Goal: Task Accomplishment & Management: Use online tool/utility

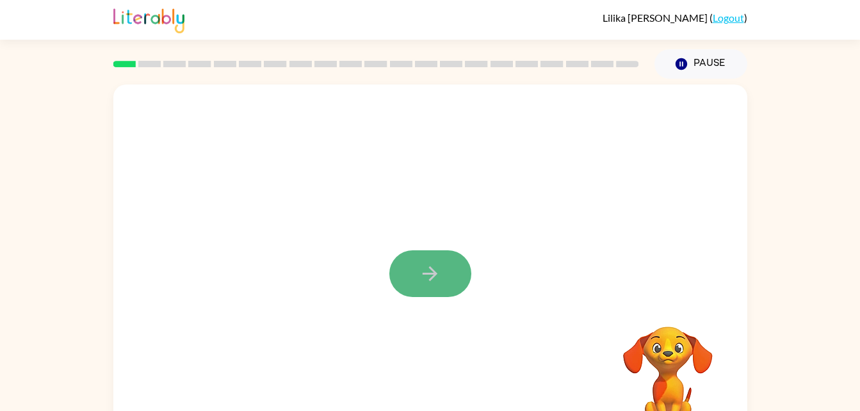
click at [437, 281] on icon "button" at bounding box center [430, 274] width 22 height 22
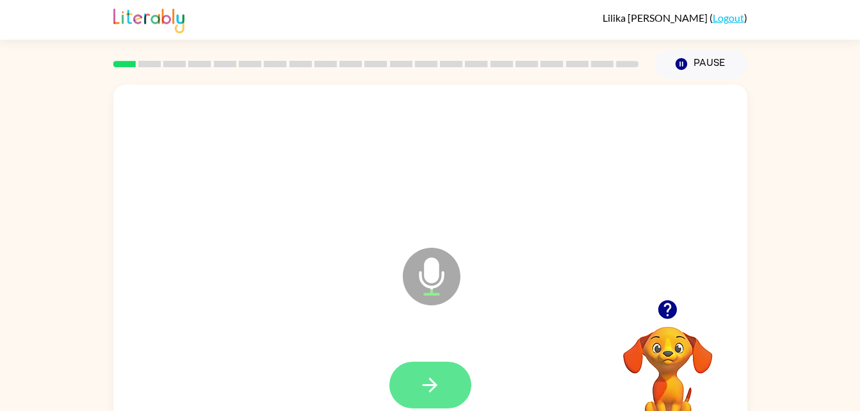
click at [455, 373] on button "button" at bounding box center [430, 385] width 82 height 47
click at [431, 389] on icon "button" at bounding box center [430, 385] width 22 height 22
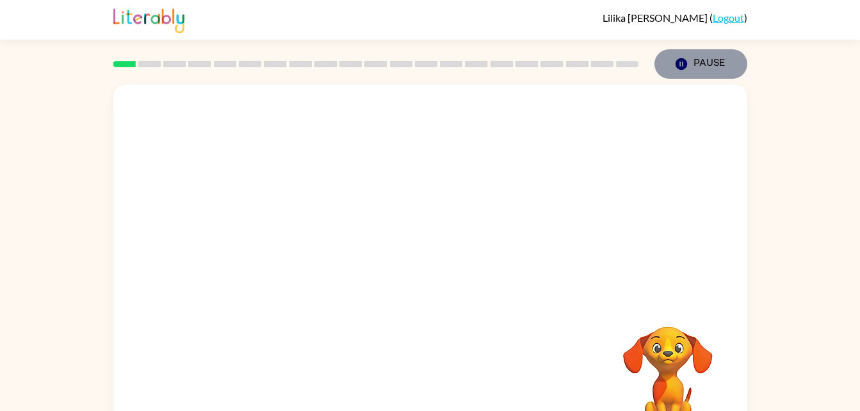
click at [678, 54] on button "Pause Pause" at bounding box center [701, 63] width 93 height 29
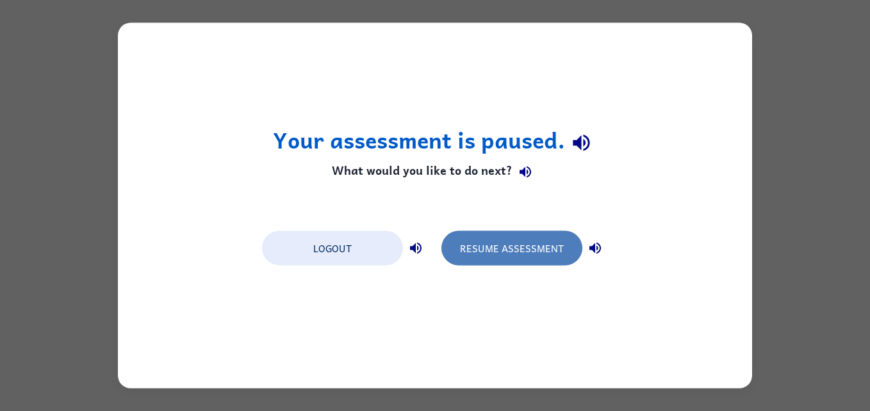
click at [497, 234] on button "Resume Assessment" at bounding box center [511, 248] width 141 height 35
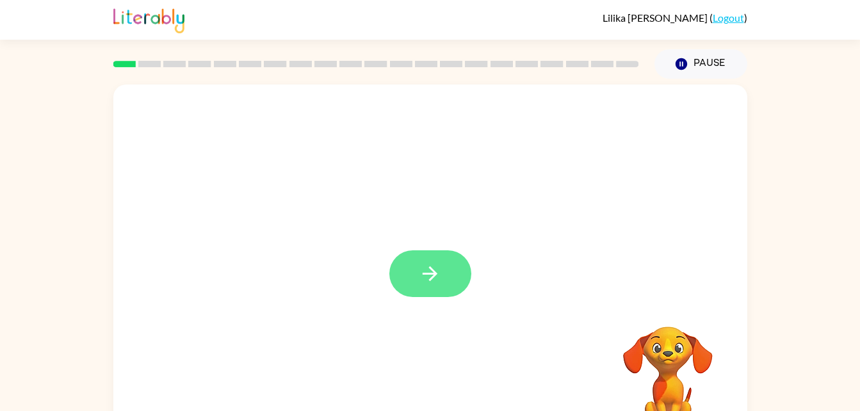
click at [429, 259] on button "button" at bounding box center [430, 273] width 82 height 47
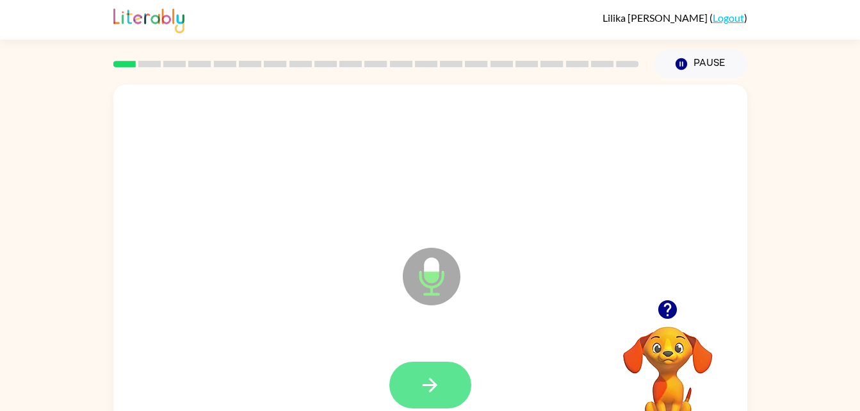
click at [438, 391] on icon "button" at bounding box center [430, 385] width 22 height 22
click at [440, 391] on icon "button" at bounding box center [430, 385] width 22 height 22
click at [439, 380] on icon "button" at bounding box center [430, 385] width 22 height 22
click at [445, 399] on button "button" at bounding box center [430, 385] width 82 height 47
click at [435, 382] on icon "button" at bounding box center [430, 385] width 22 height 22
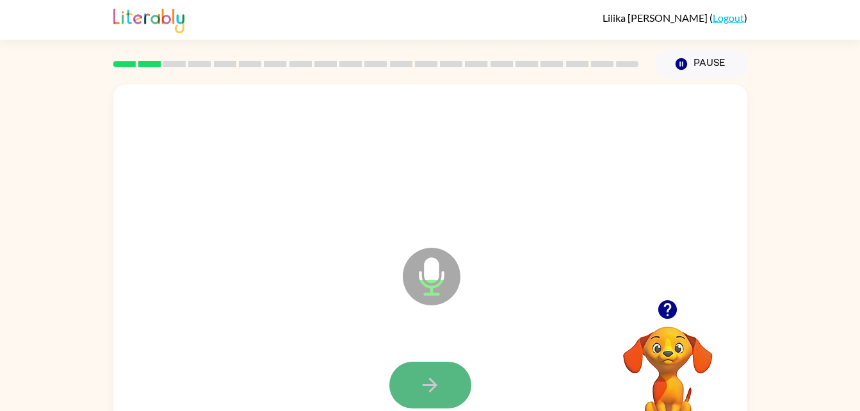
click at [441, 365] on button "button" at bounding box center [430, 385] width 82 height 47
click at [445, 378] on button "button" at bounding box center [430, 385] width 82 height 47
click at [434, 379] on icon "button" at bounding box center [430, 385] width 22 height 22
click at [436, 385] on icon "button" at bounding box center [430, 385] width 15 height 15
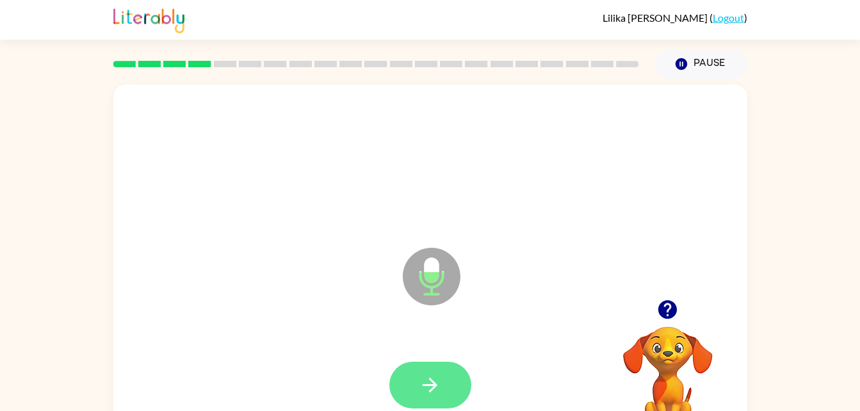
click at [436, 377] on icon "button" at bounding box center [430, 385] width 22 height 22
click at [450, 386] on button "button" at bounding box center [430, 385] width 82 height 47
click at [416, 397] on button "button" at bounding box center [430, 385] width 82 height 47
click at [432, 374] on icon "button" at bounding box center [430, 385] width 22 height 22
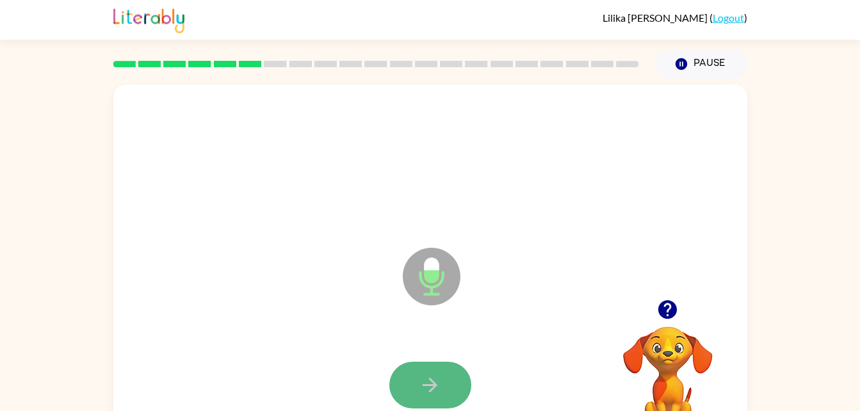
click at [435, 389] on icon "button" at bounding box center [430, 385] width 22 height 22
click at [441, 390] on icon "button" at bounding box center [430, 385] width 22 height 22
click at [442, 384] on button "button" at bounding box center [430, 385] width 82 height 47
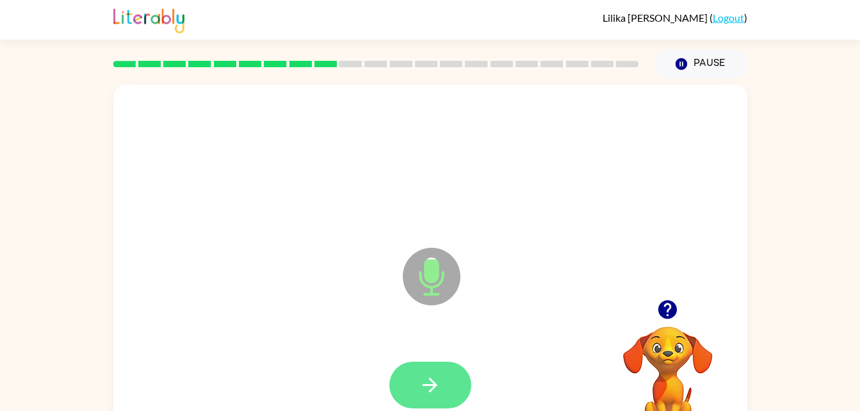
click at [434, 380] on icon "button" at bounding box center [430, 385] width 22 height 22
click at [445, 374] on button "button" at bounding box center [430, 385] width 82 height 47
click at [432, 380] on icon "button" at bounding box center [430, 385] width 22 height 22
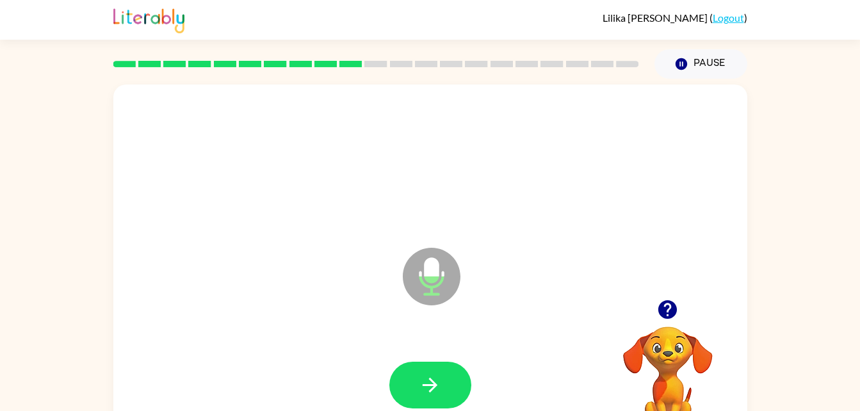
drag, startPoint x: 432, startPoint y: 380, endPoint x: 383, endPoint y: 322, distance: 76.3
click at [383, 322] on div "Microphone The Microphone is here when it is your turn to talk" at bounding box center [430, 268] width 634 height 366
click at [452, 380] on button "button" at bounding box center [430, 385] width 82 height 47
click at [421, 379] on icon "button" at bounding box center [430, 385] width 22 height 22
drag, startPoint x: 421, startPoint y: 379, endPoint x: 393, endPoint y: 315, distance: 69.4
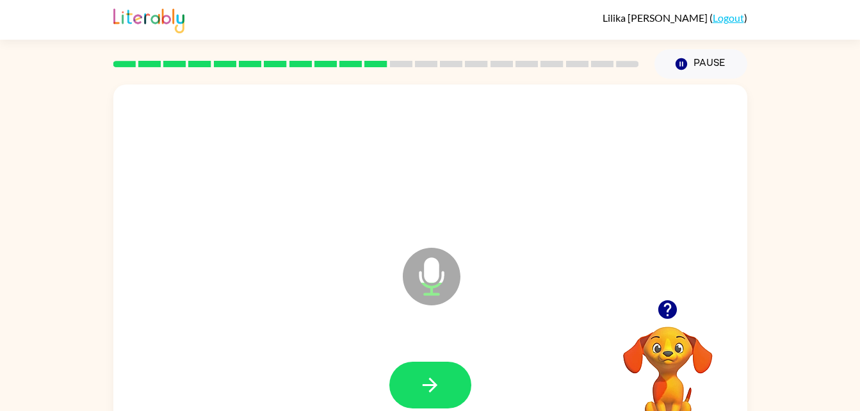
click at [393, 315] on div "Microphone The Microphone is here when it is your turn to talk" at bounding box center [430, 268] width 634 height 366
click at [454, 411] on html "[PERSON_NAME] ( Logout ) Pause Pause Microphone The Microphone is here when it …" at bounding box center [430, 225] width 860 height 450
click at [448, 391] on button "button" at bounding box center [430, 385] width 82 height 47
click at [416, 371] on button "button" at bounding box center [430, 385] width 82 height 47
click at [430, 363] on button "button" at bounding box center [430, 385] width 82 height 47
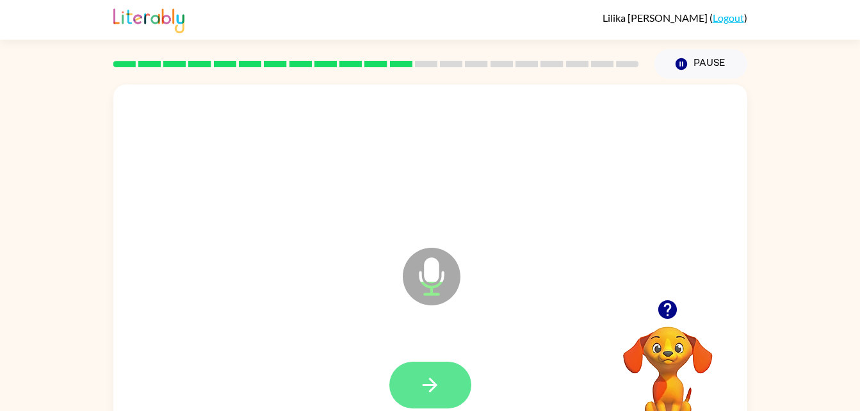
click at [436, 392] on icon "button" at bounding box center [430, 385] width 22 height 22
click at [437, 374] on icon "button" at bounding box center [430, 385] width 22 height 22
drag, startPoint x: 437, startPoint y: 373, endPoint x: 379, endPoint y: 346, distance: 64.2
click at [379, 346] on div at bounding box center [430, 385] width 608 height 105
click at [418, 370] on button "button" at bounding box center [430, 385] width 82 height 47
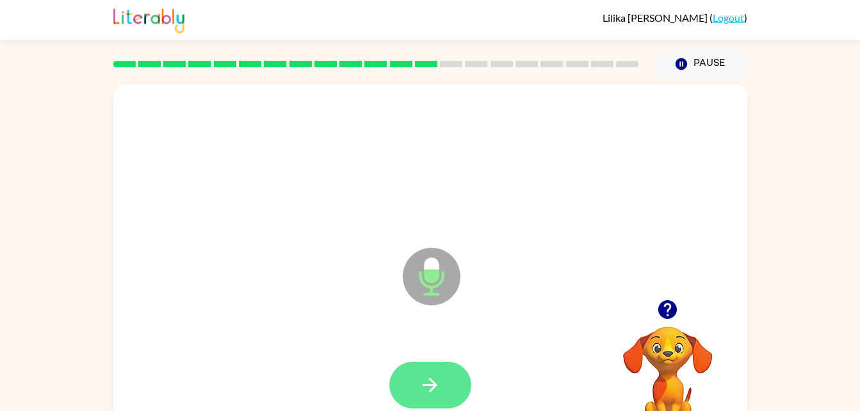
click at [450, 367] on button "button" at bounding box center [430, 385] width 82 height 47
click at [436, 380] on icon "button" at bounding box center [430, 385] width 22 height 22
click at [444, 381] on button "button" at bounding box center [430, 385] width 82 height 47
click at [446, 384] on button "button" at bounding box center [430, 385] width 82 height 47
click at [459, 387] on button "button" at bounding box center [430, 385] width 82 height 47
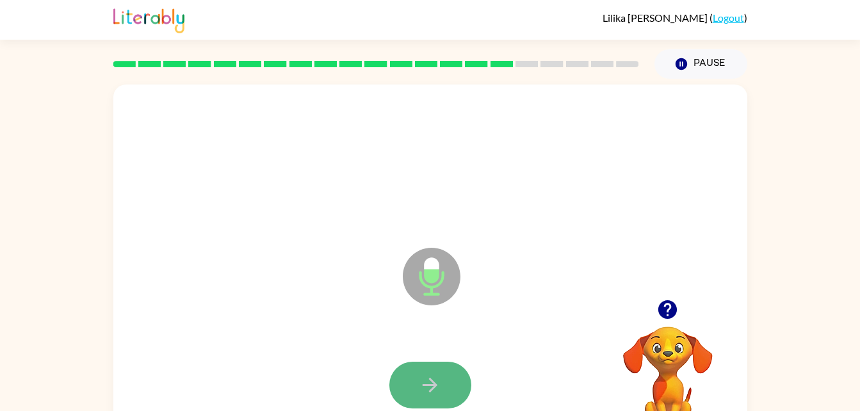
click at [459, 387] on button "button" at bounding box center [430, 385] width 82 height 47
click at [441, 379] on icon "button" at bounding box center [430, 385] width 22 height 22
click at [450, 400] on button "button" at bounding box center [430, 385] width 82 height 47
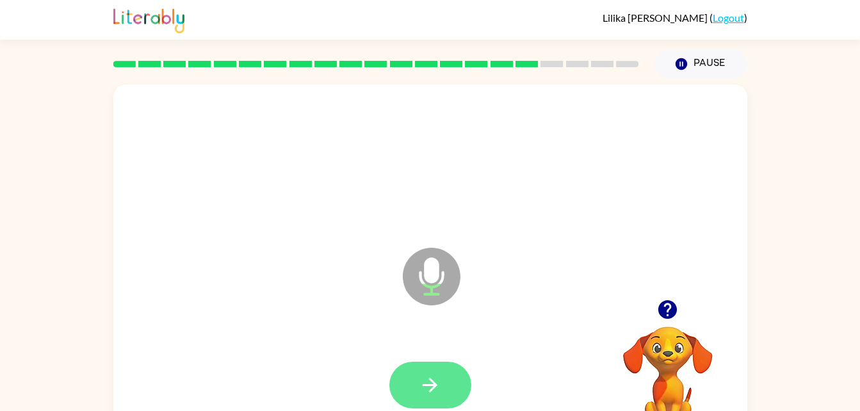
click at [430, 383] on icon "button" at bounding box center [430, 385] width 22 height 22
click at [435, 386] on icon "button" at bounding box center [430, 385] width 15 height 15
click at [448, 378] on button "button" at bounding box center [430, 385] width 82 height 47
click at [423, 378] on icon "button" at bounding box center [430, 385] width 22 height 22
click at [432, 386] on icon "button" at bounding box center [430, 385] width 22 height 22
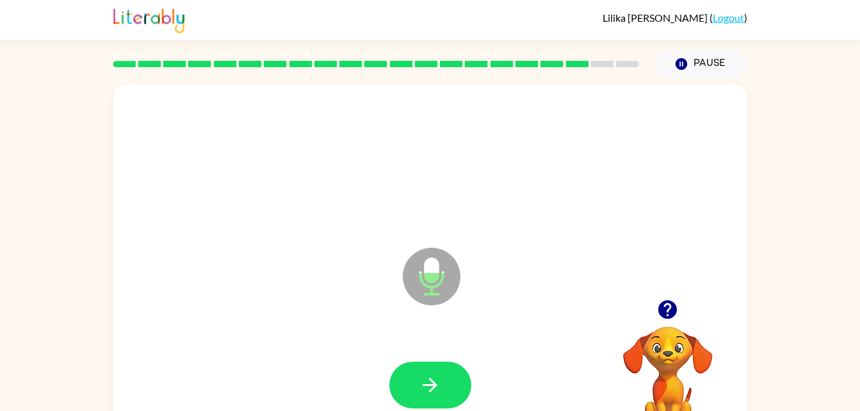
drag, startPoint x: 432, startPoint y: 386, endPoint x: 395, endPoint y: 336, distance: 62.6
click at [395, 336] on div at bounding box center [430, 385] width 608 height 105
click at [429, 381] on icon "button" at bounding box center [430, 385] width 22 height 22
click at [442, 362] on button "button" at bounding box center [430, 385] width 82 height 47
drag, startPoint x: 442, startPoint y: 361, endPoint x: 405, endPoint y: 402, distance: 54.4
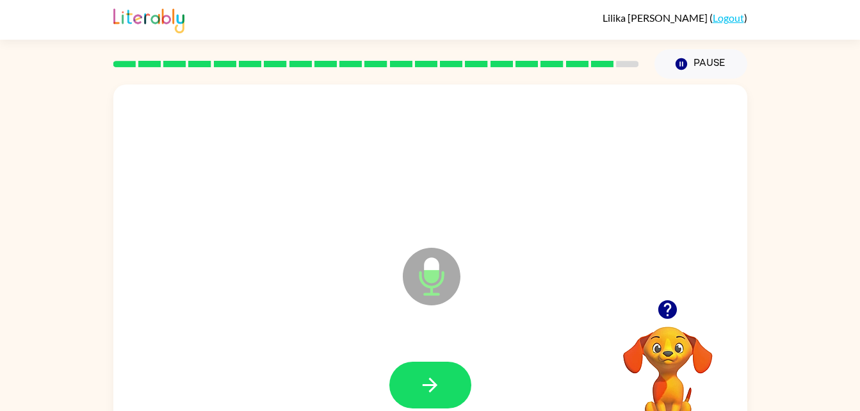
click at [405, 402] on button "button" at bounding box center [430, 385] width 82 height 47
click at [451, 388] on button "button" at bounding box center [430, 385] width 82 height 47
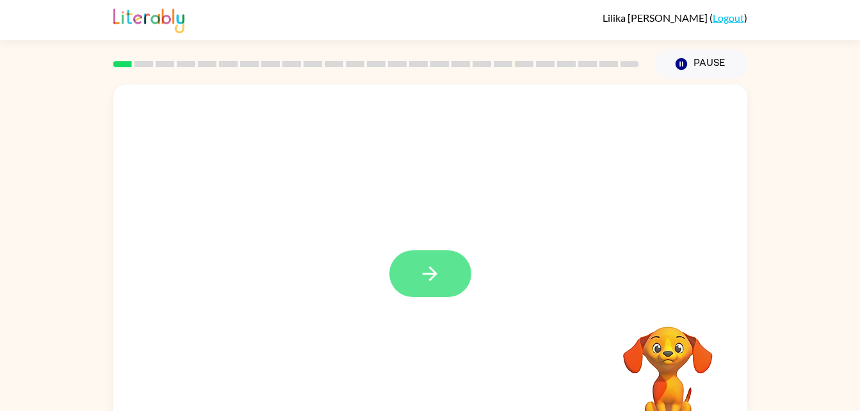
click at [426, 275] on icon "button" at bounding box center [430, 273] width 15 height 15
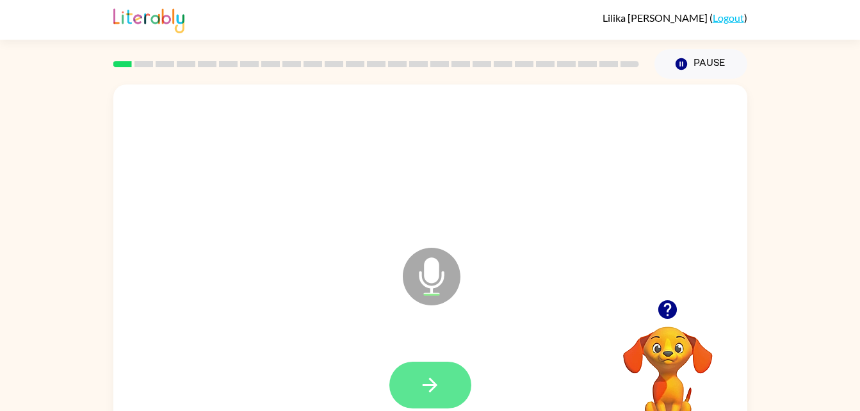
click at [421, 370] on button "button" at bounding box center [430, 385] width 82 height 47
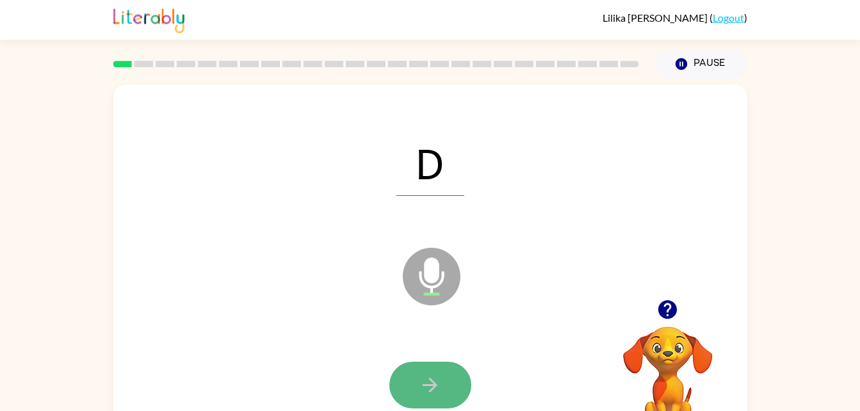
click at [427, 363] on button "button" at bounding box center [430, 385] width 82 height 47
click at [432, 380] on icon "button" at bounding box center [430, 385] width 15 height 15
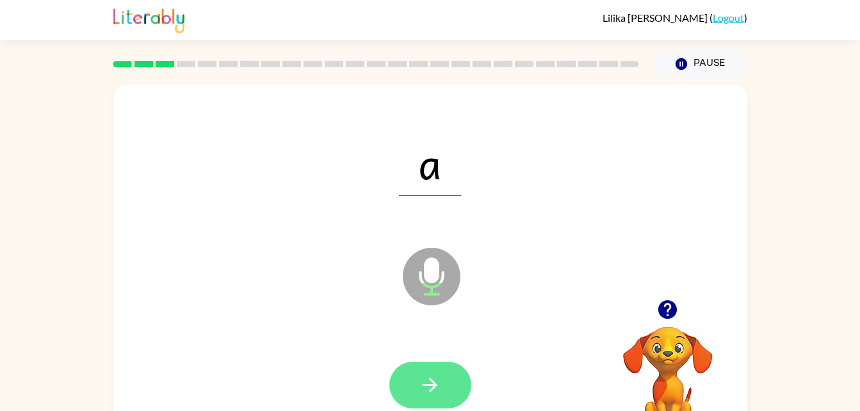
click at [432, 387] on icon "button" at bounding box center [430, 385] width 22 height 22
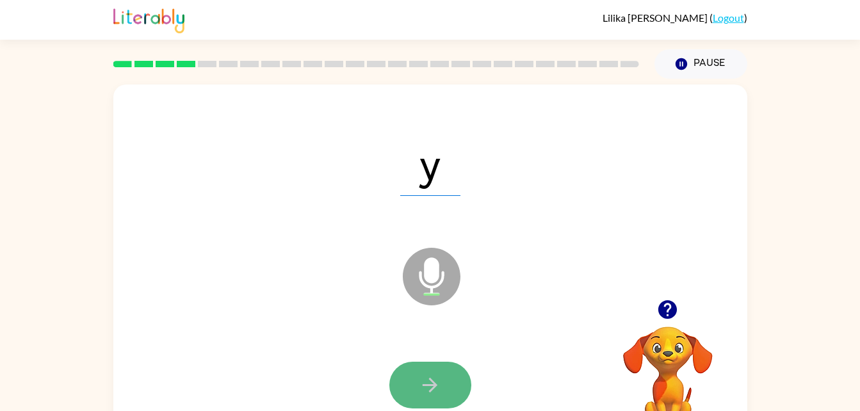
click at [440, 391] on icon "button" at bounding box center [430, 385] width 22 height 22
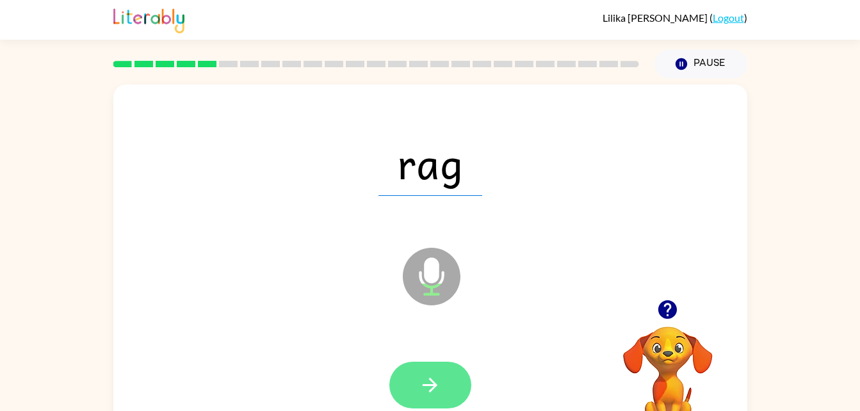
click at [418, 390] on button "button" at bounding box center [430, 385] width 82 height 47
click at [446, 382] on button "button" at bounding box center [430, 385] width 82 height 47
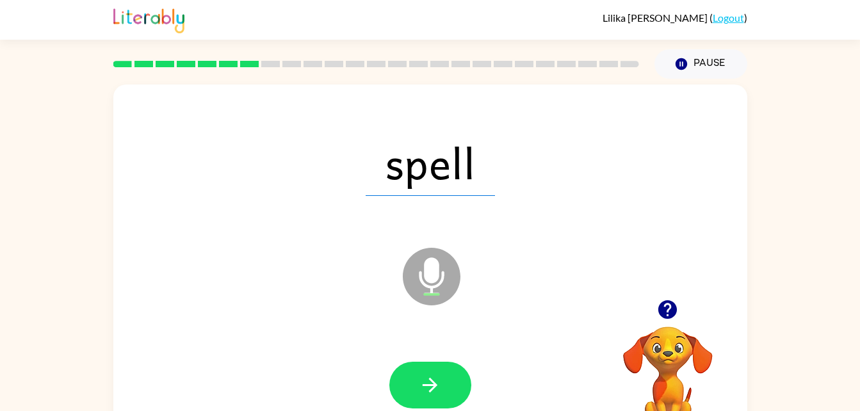
click at [446, 382] on button "button" at bounding box center [430, 385] width 82 height 47
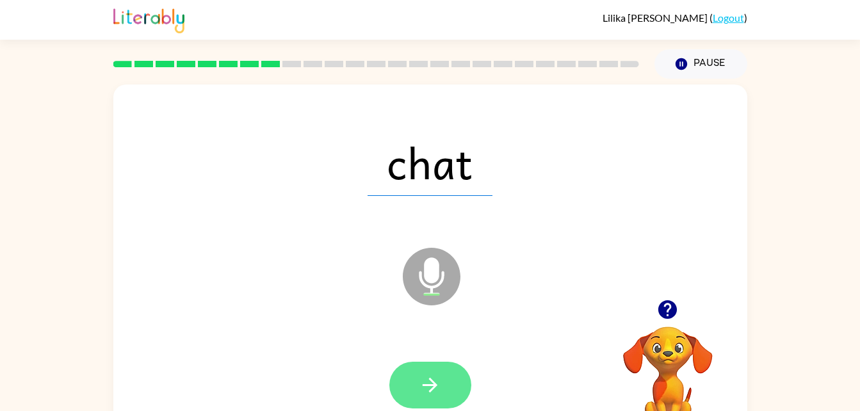
click at [437, 382] on icon "button" at bounding box center [430, 385] width 22 height 22
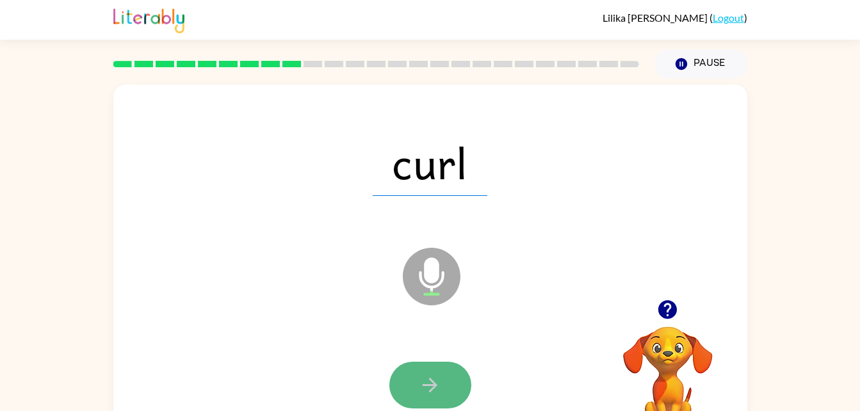
click at [427, 390] on icon "button" at bounding box center [430, 385] width 22 height 22
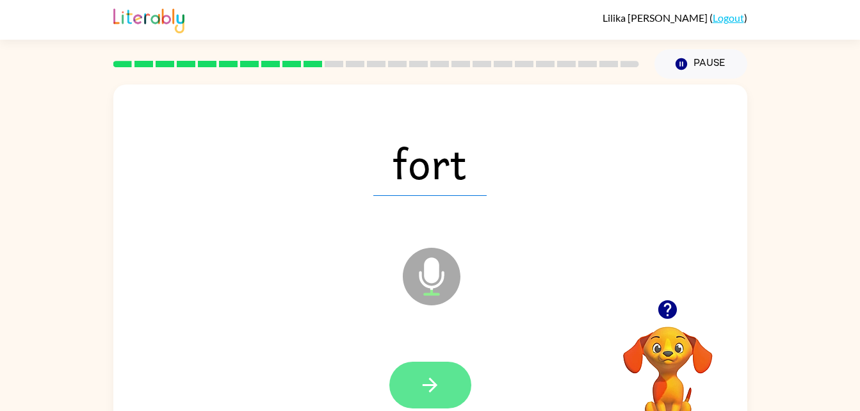
click at [434, 398] on button "button" at bounding box center [430, 385] width 82 height 47
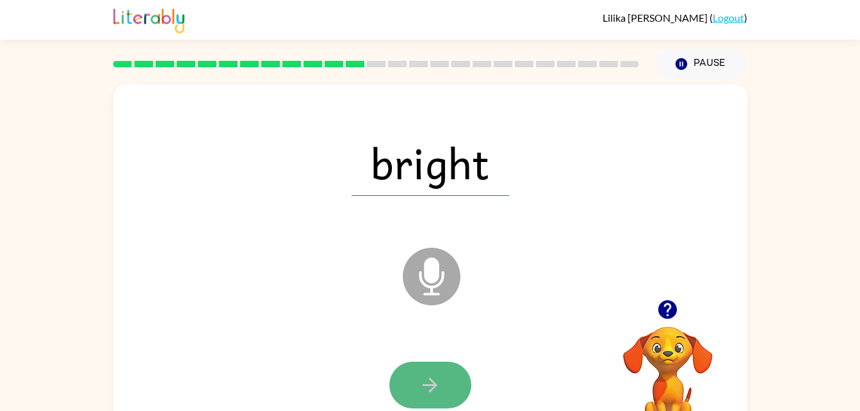
drag, startPoint x: 434, startPoint y: 398, endPoint x: 415, endPoint y: 390, distance: 20.1
click at [415, 390] on button "button" at bounding box center [430, 385] width 82 height 47
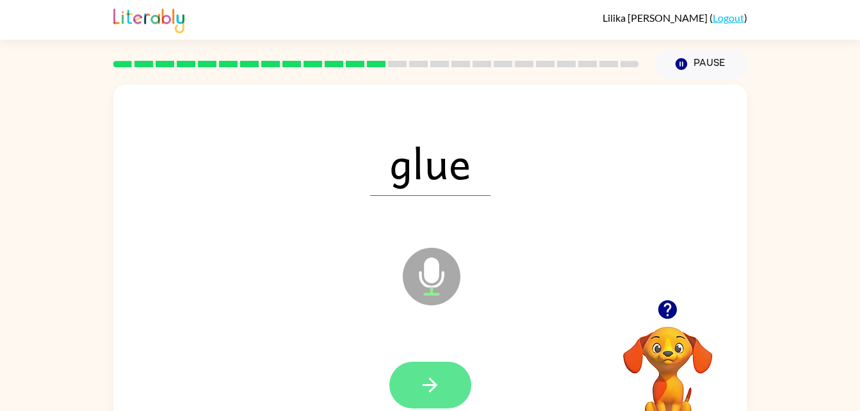
click at [452, 389] on button "button" at bounding box center [430, 385] width 82 height 47
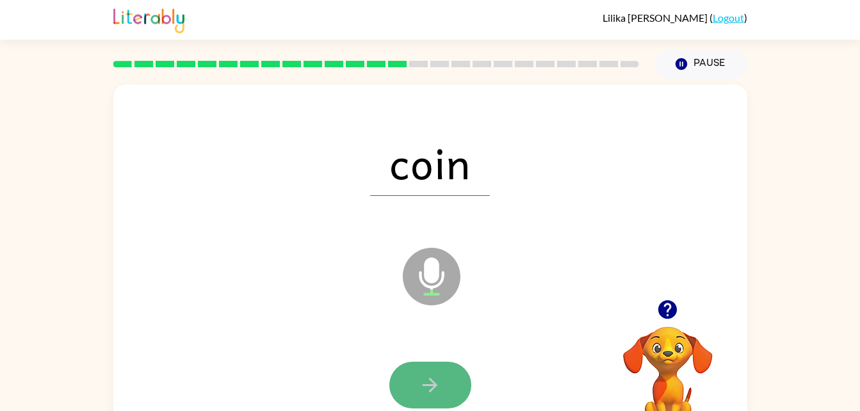
click at [430, 389] on icon "button" at bounding box center [430, 385] width 22 height 22
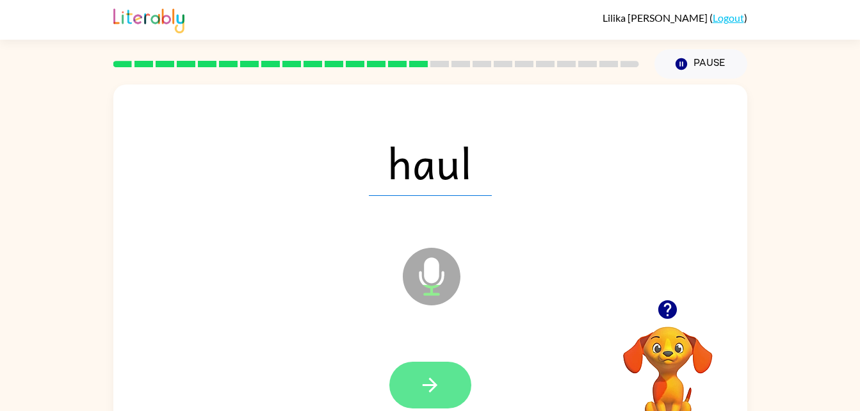
click at [448, 377] on button "button" at bounding box center [430, 385] width 82 height 47
click at [435, 378] on icon "button" at bounding box center [430, 385] width 22 height 22
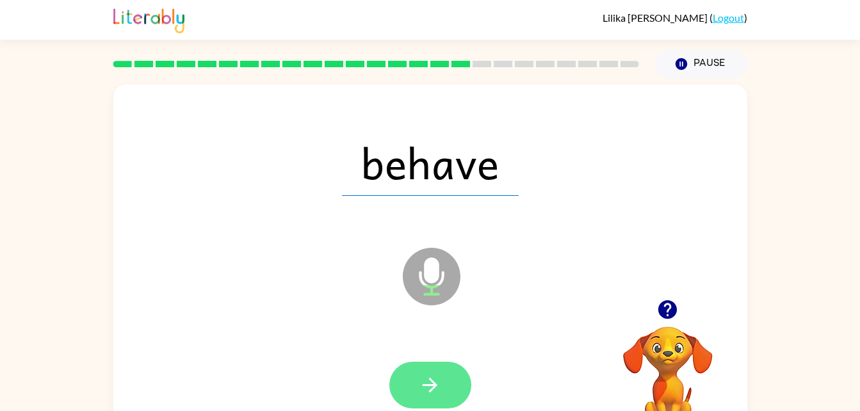
click at [435, 397] on button "button" at bounding box center [430, 385] width 82 height 47
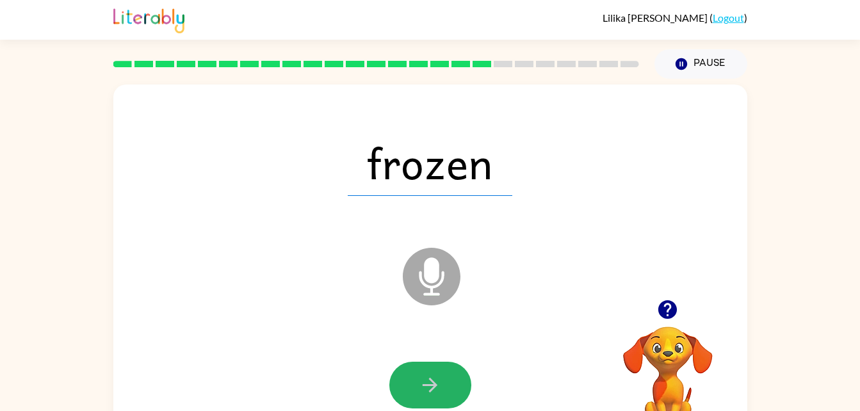
click at [435, 397] on button "button" at bounding box center [430, 385] width 82 height 47
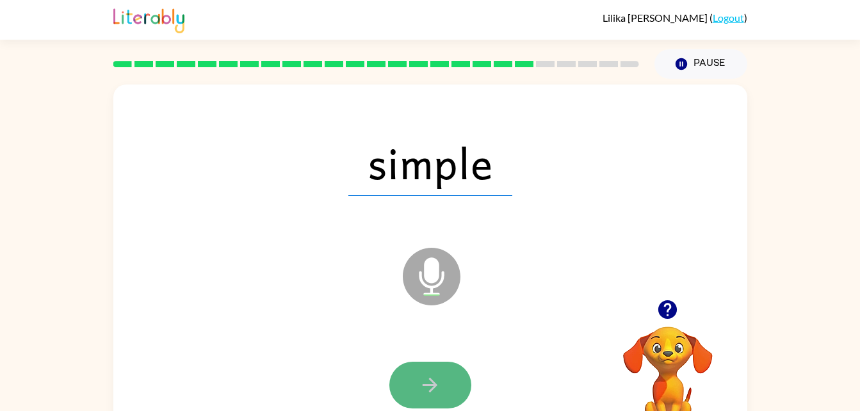
drag, startPoint x: 435, startPoint y: 397, endPoint x: 423, endPoint y: 384, distance: 18.1
click at [423, 384] on icon "button" at bounding box center [430, 385] width 22 height 22
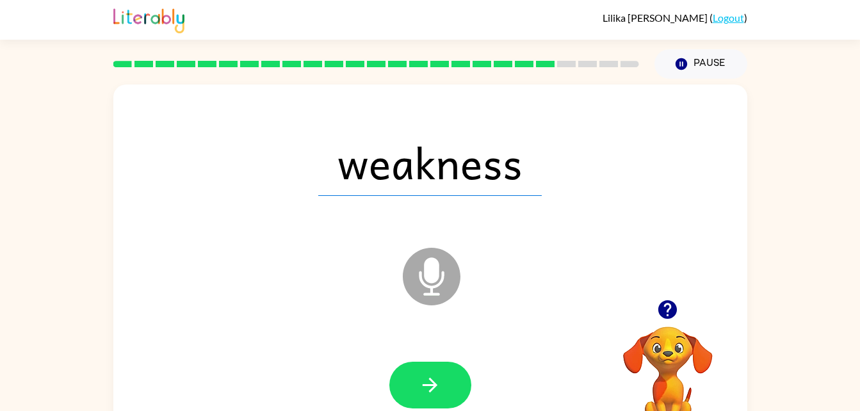
click at [423, 384] on icon "button" at bounding box center [430, 385] width 22 height 22
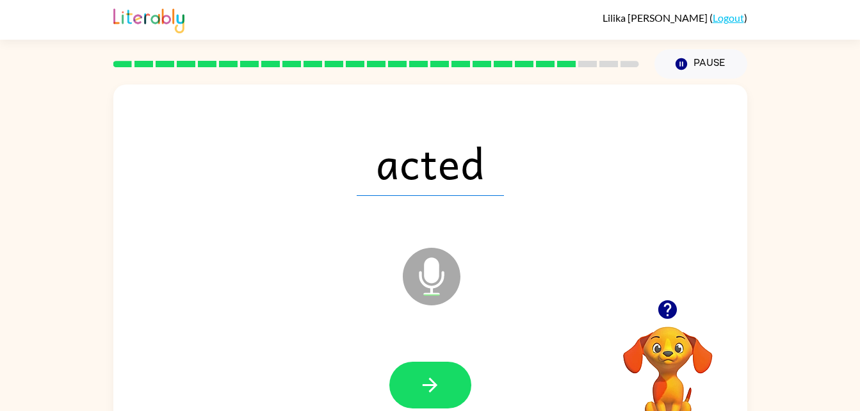
drag, startPoint x: 423, startPoint y: 384, endPoint x: 416, endPoint y: 380, distance: 8.0
click at [416, 380] on button "button" at bounding box center [430, 385] width 82 height 47
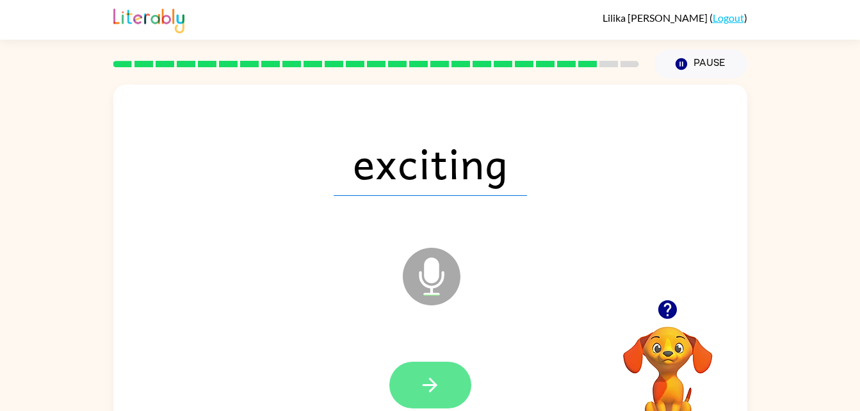
click at [435, 379] on icon "button" at bounding box center [430, 385] width 22 height 22
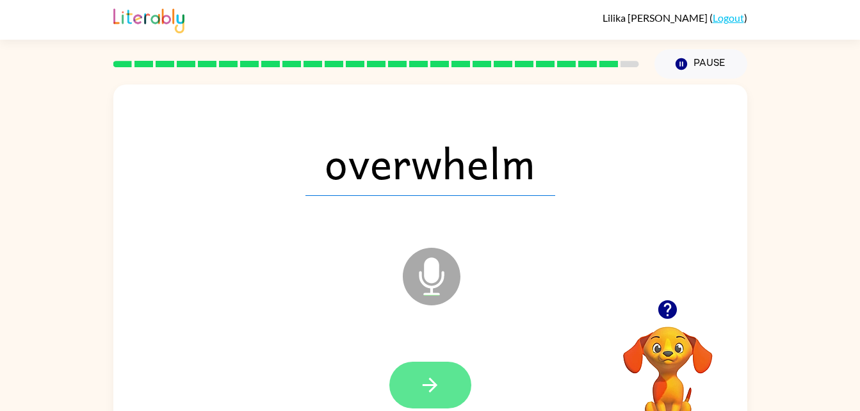
click at [431, 381] on icon "button" at bounding box center [430, 385] width 15 height 15
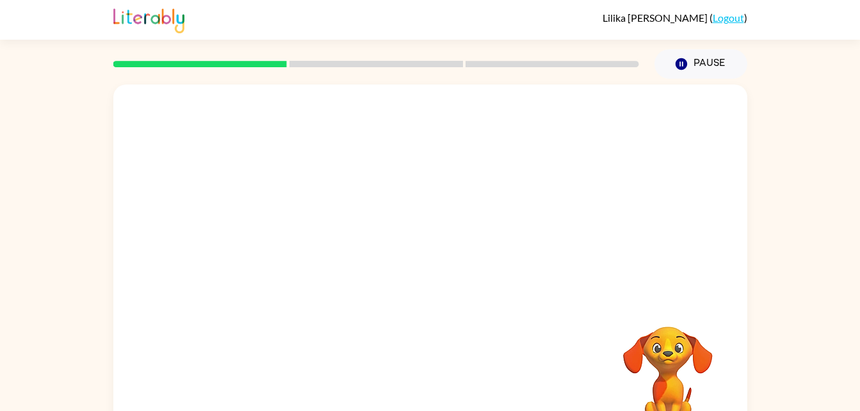
click at [427, 77] on div at bounding box center [376, 64] width 541 height 45
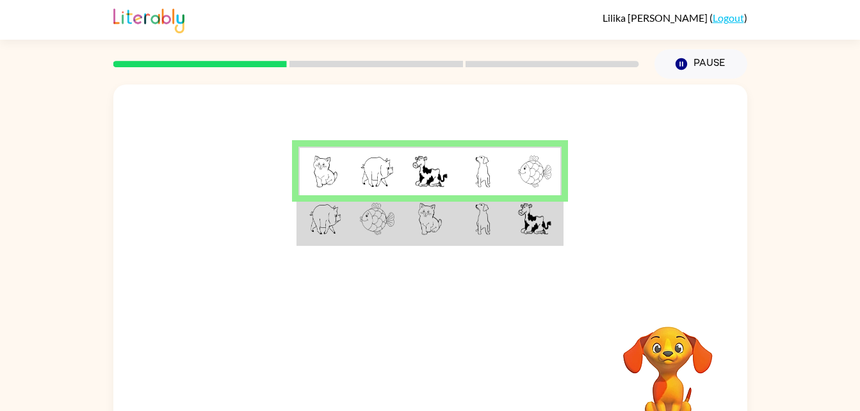
click at [366, 222] on img at bounding box center [377, 219] width 35 height 32
click at [365, 222] on img at bounding box center [377, 219] width 35 height 32
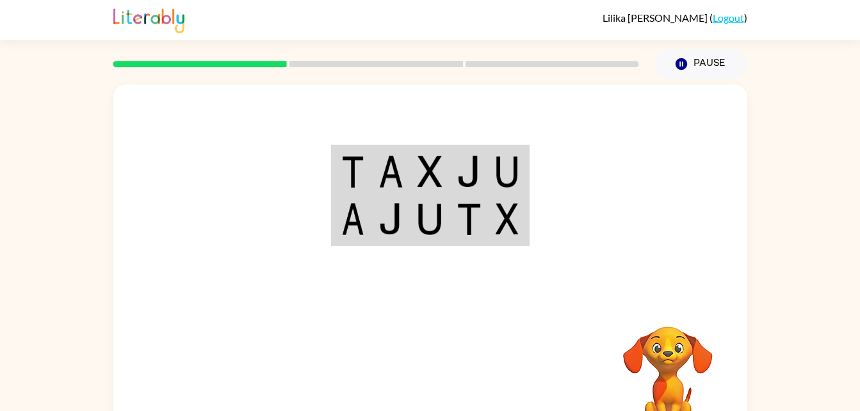
click at [421, 167] on img at bounding box center [430, 172] width 24 height 32
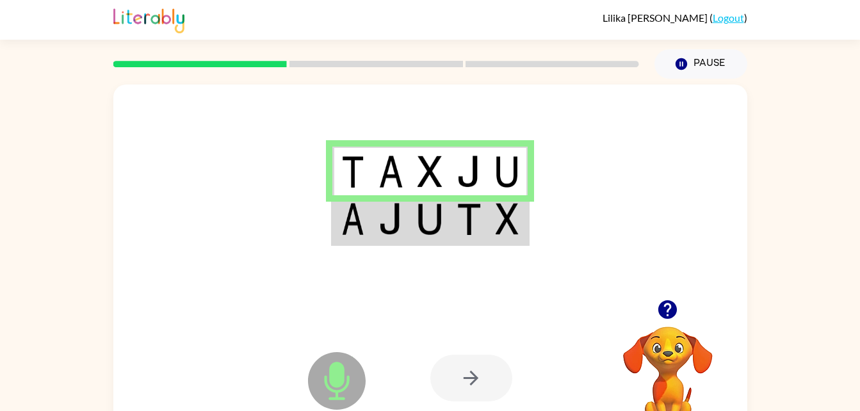
click at [498, 231] on img at bounding box center [507, 219] width 23 height 32
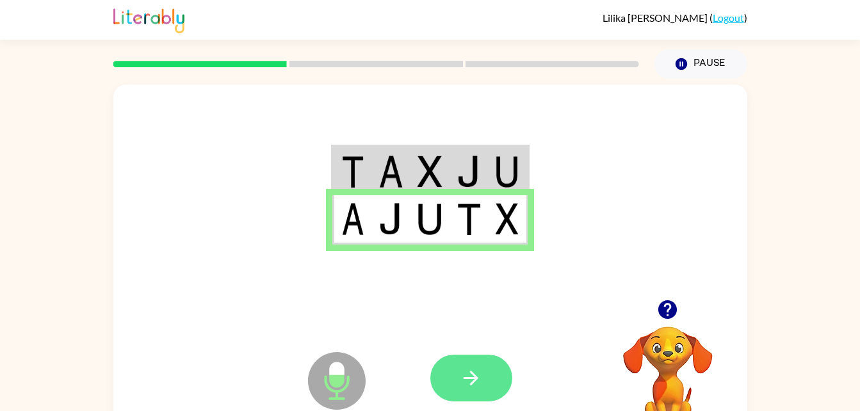
click at [493, 368] on button "button" at bounding box center [471, 378] width 82 height 47
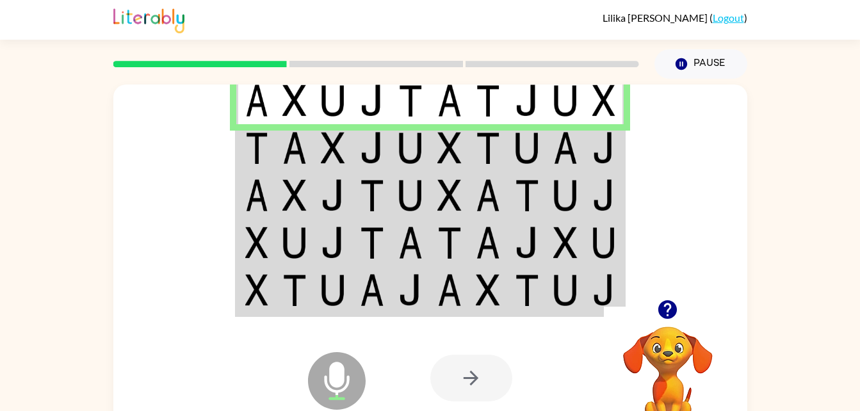
click at [369, 154] on img at bounding box center [372, 148] width 24 height 32
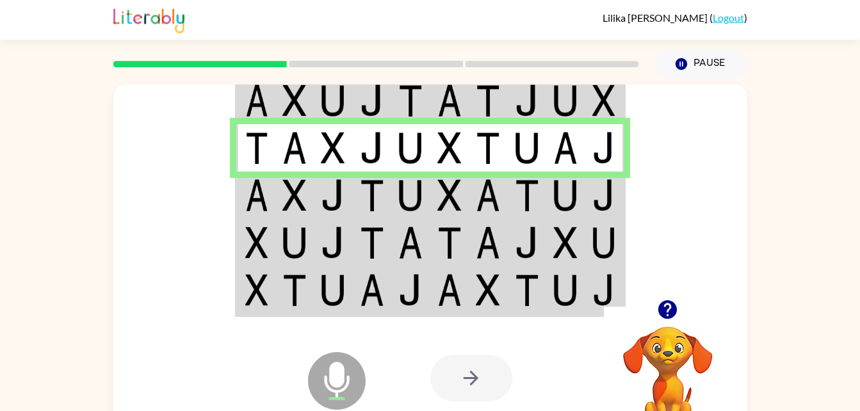
click at [265, 202] on img at bounding box center [256, 195] width 23 height 32
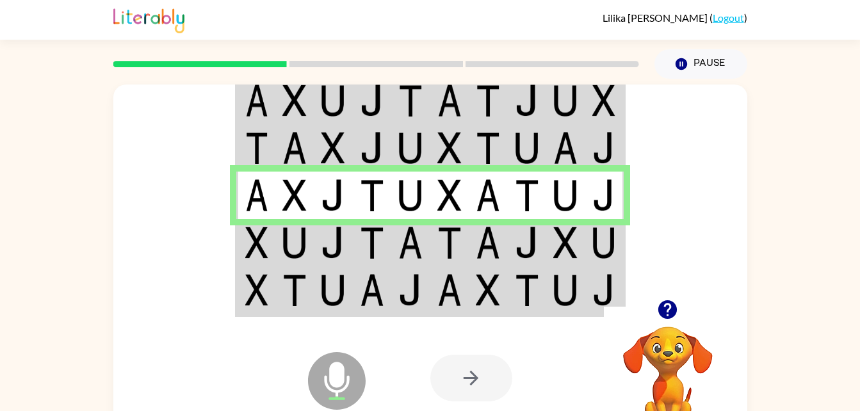
click at [253, 246] on img at bounding box center [256, 243] width 23 height 32
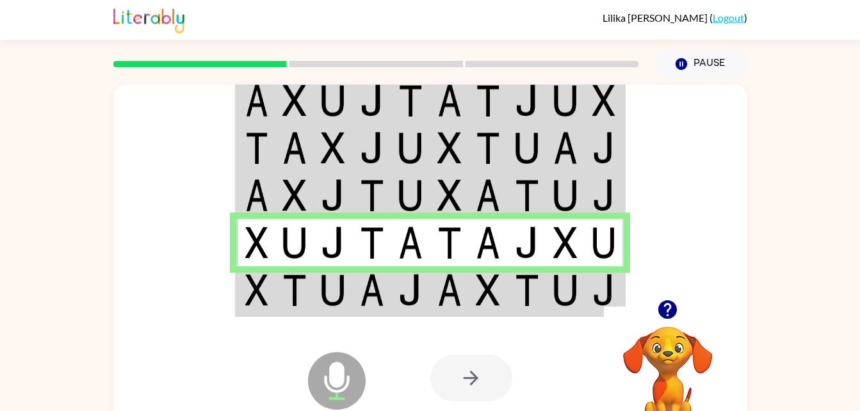
click at [468, 320] on div at bounding box center [524, 378] width 189 height 144
click at [392, 302] on td at bounding box center [410, 290] width 39 height 49
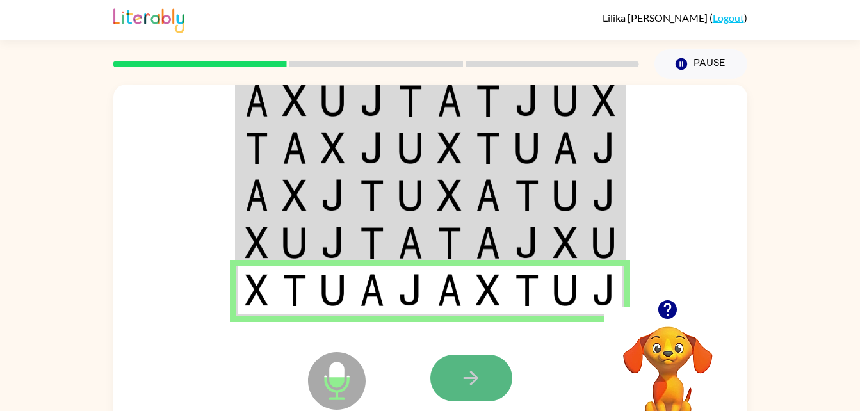
click at [477, 378] on icon "button" at bounding box center [471, 378] width 15 height 15
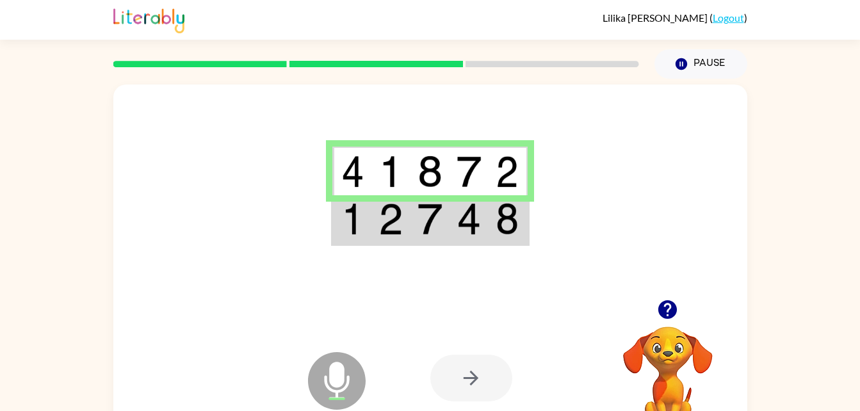
click at [430, 202] on td at bounding box center [430, 219] width 39 height 49
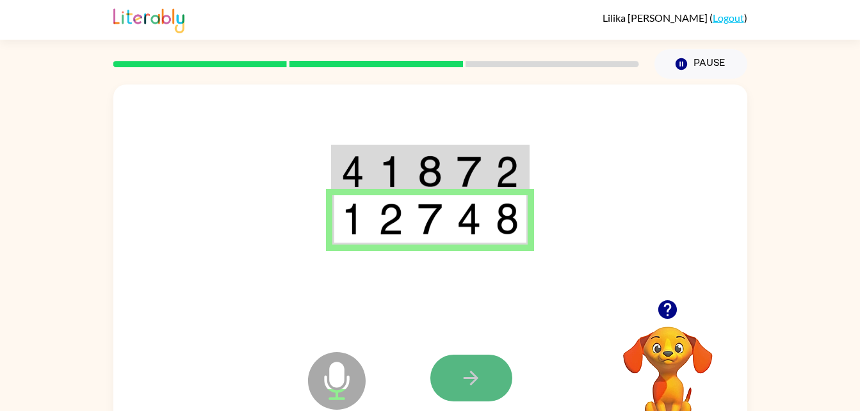
click at [468, 368] on icon "button" at bounding box center [471, 378] width 22 height 22
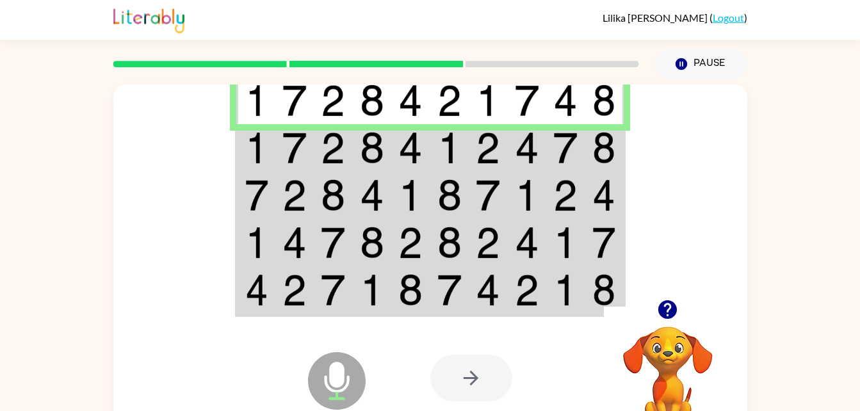
click at [360, 145] on img at bounding box center [372, 148] width 24 height 32
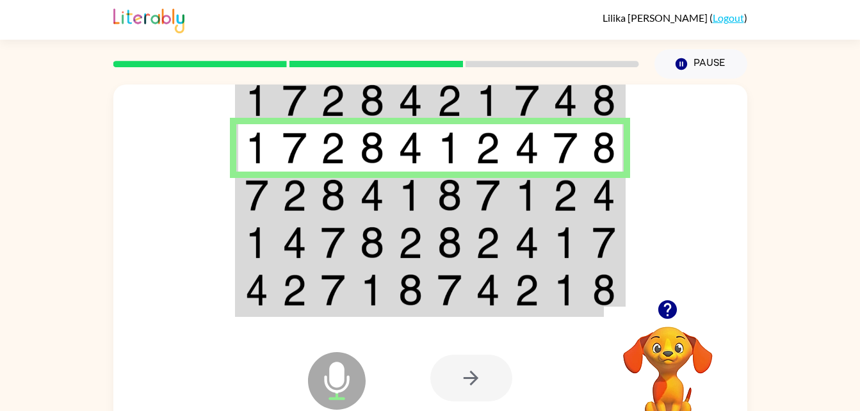
click at [323, 199] on img at bounding box center [333, 195] width 24 height 32
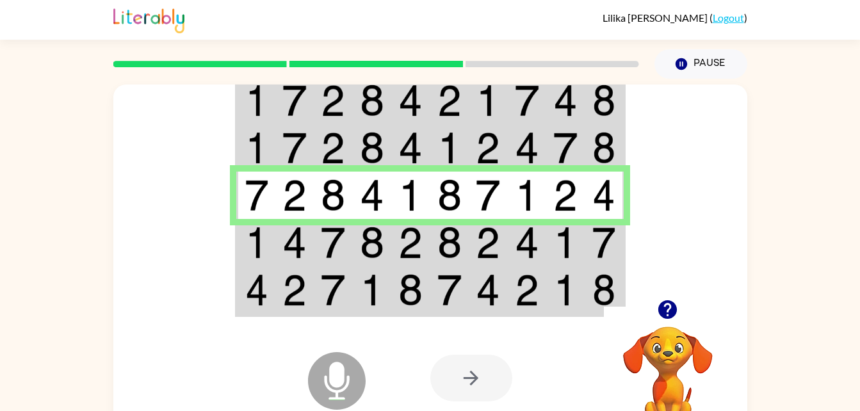
click at [267, 202] on img at bounding box center [256, 195] width 23 height 32
click at [501, 234] on td at bounding box center [488, 242] width 39 height 47
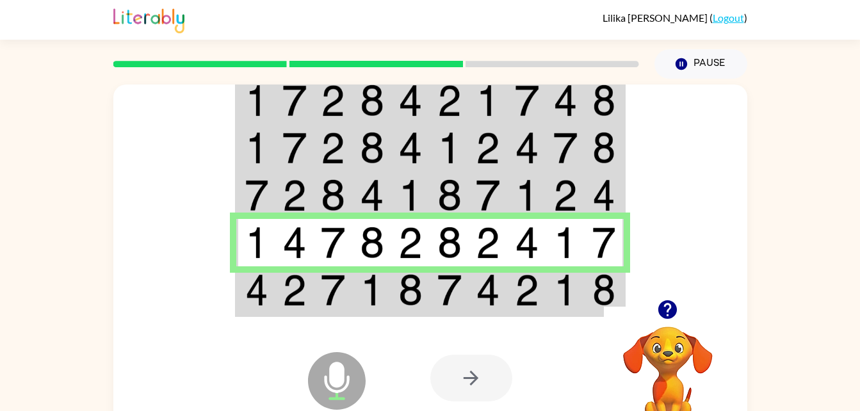
click at [439, 304] on img at bounding box center [449, 290] width 24 height 32
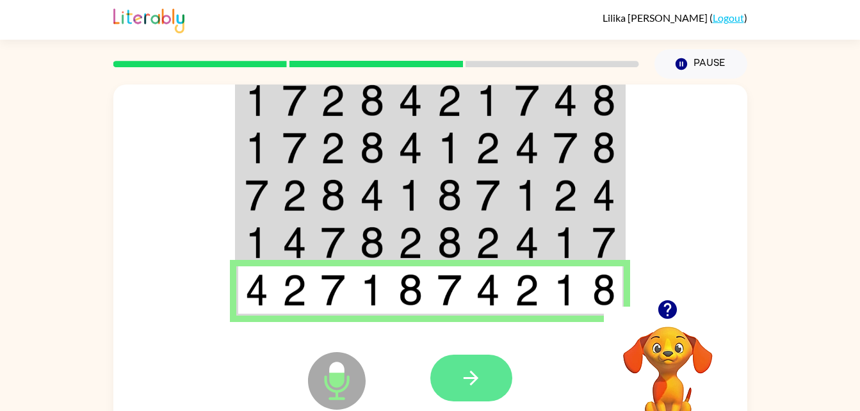
click at [492, 377] on button "button" at bounding box center [471, 378] width 82 height 47
